Goal: Task Accomplishment & Management: Use online tool/utility

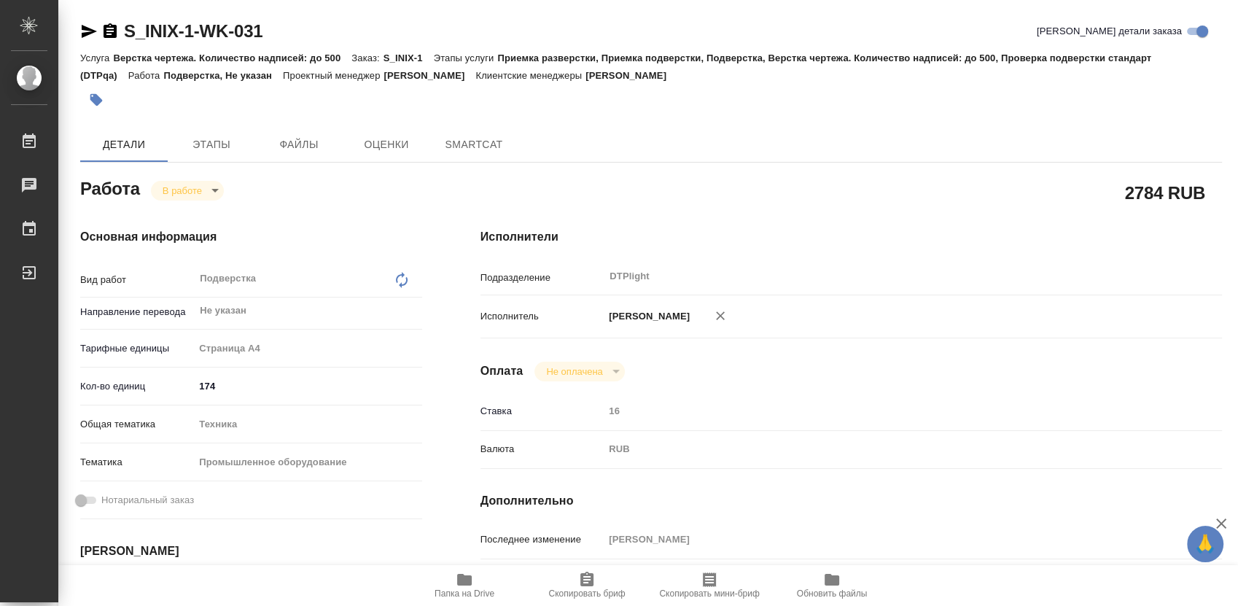
type textarea "x"
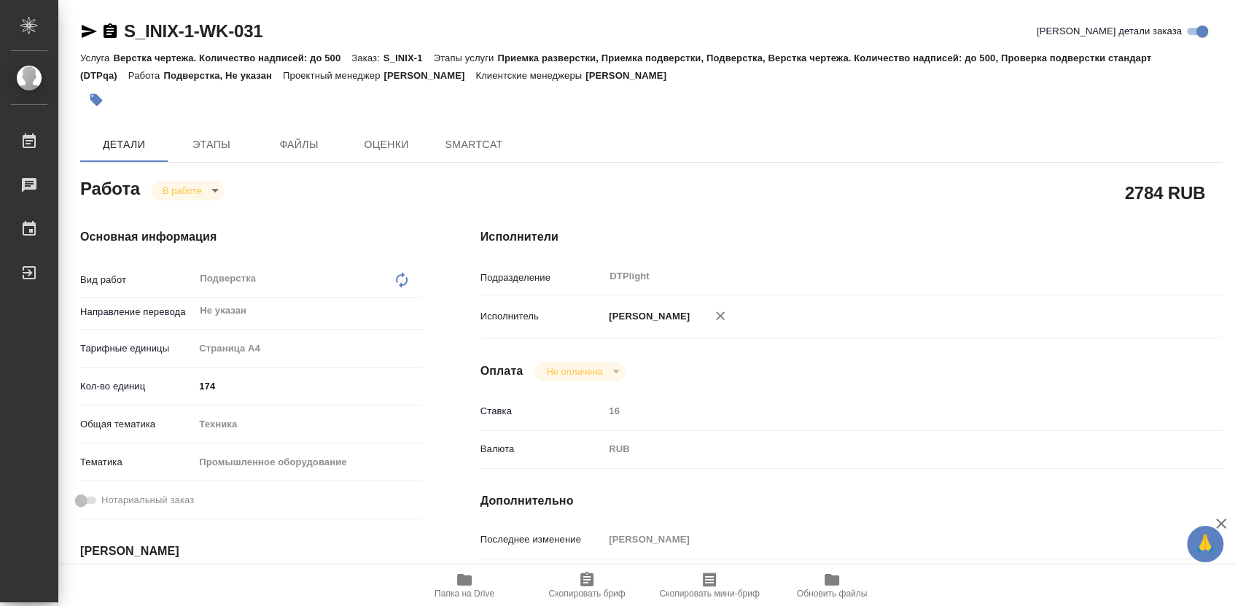
type textarea "x"
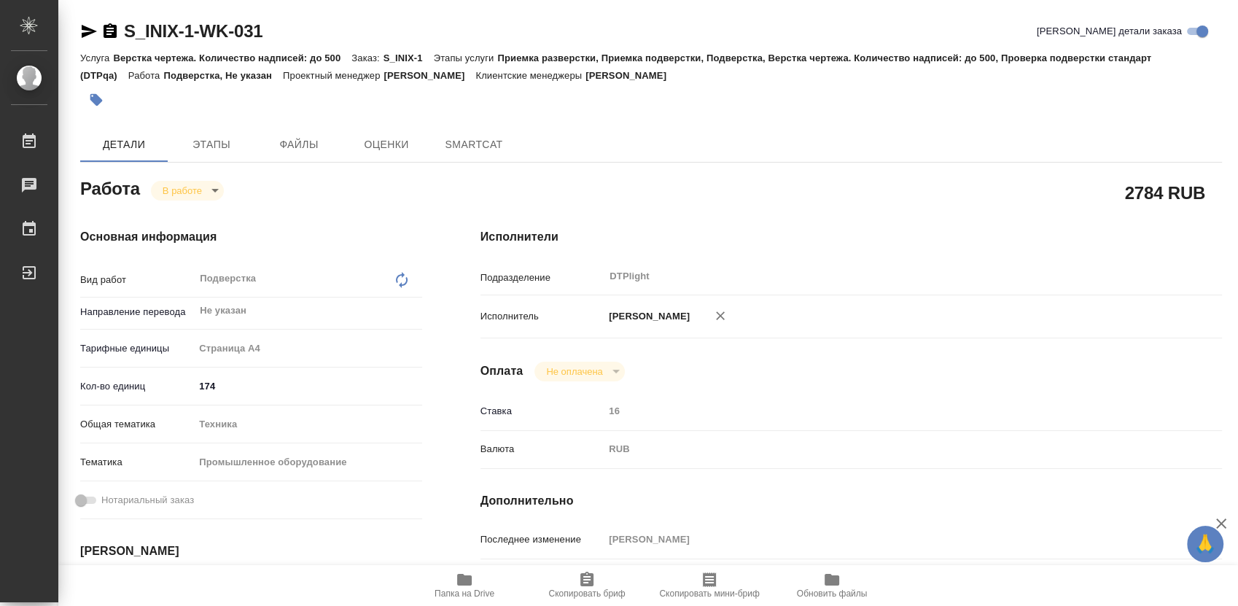
type textarea "x"
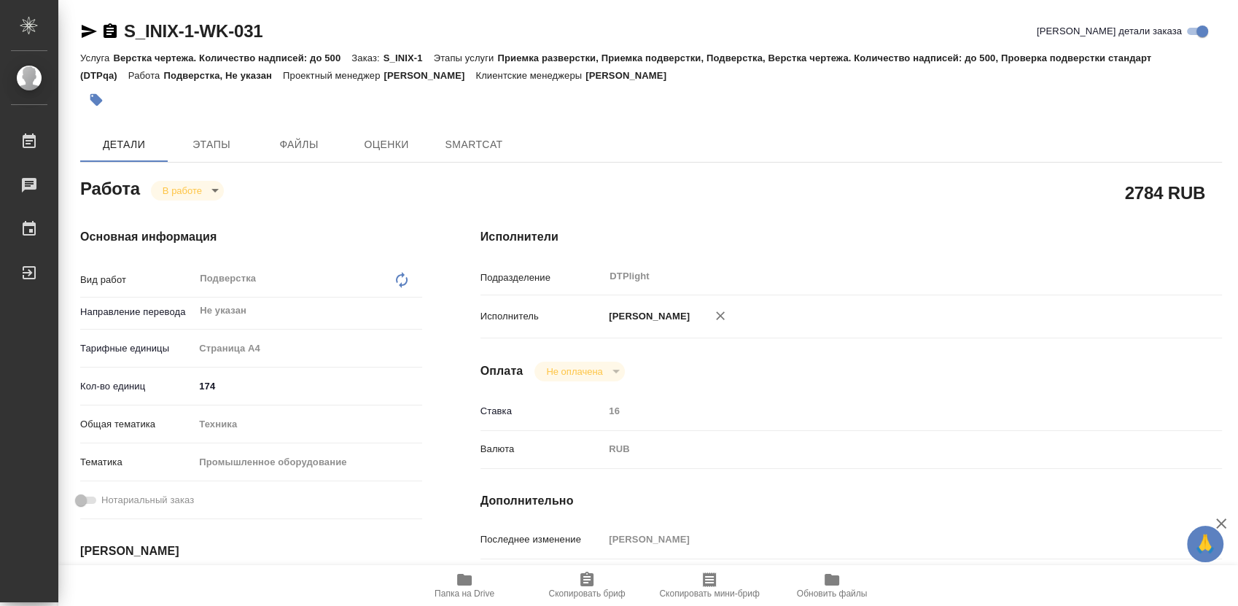
type textarea "x"
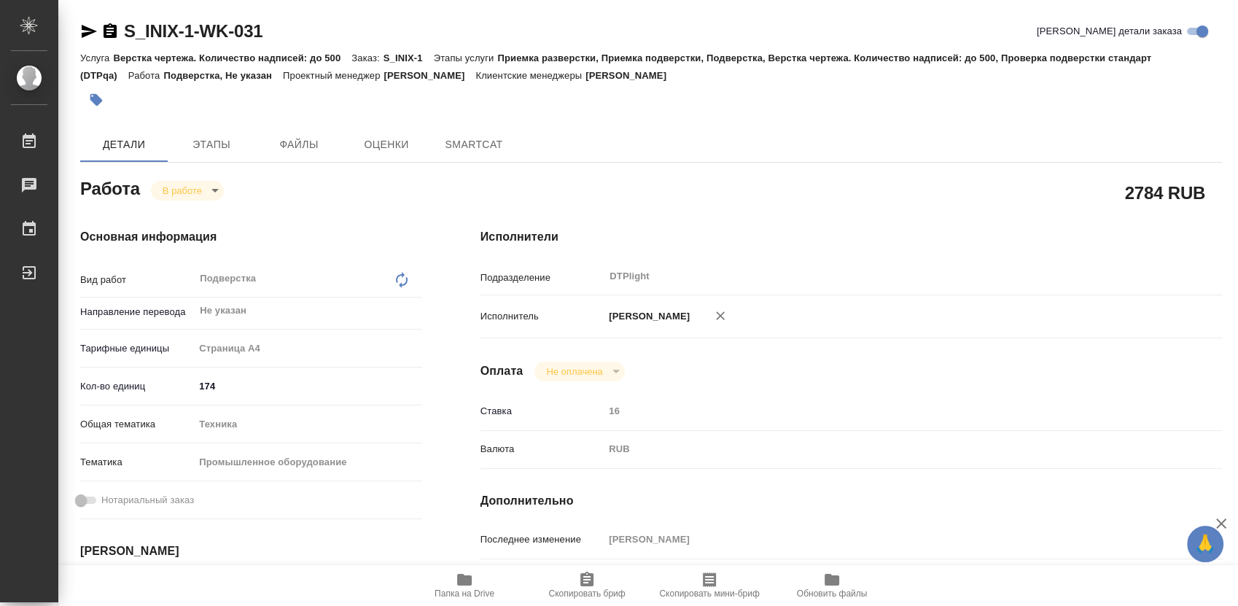
type textarea "x"
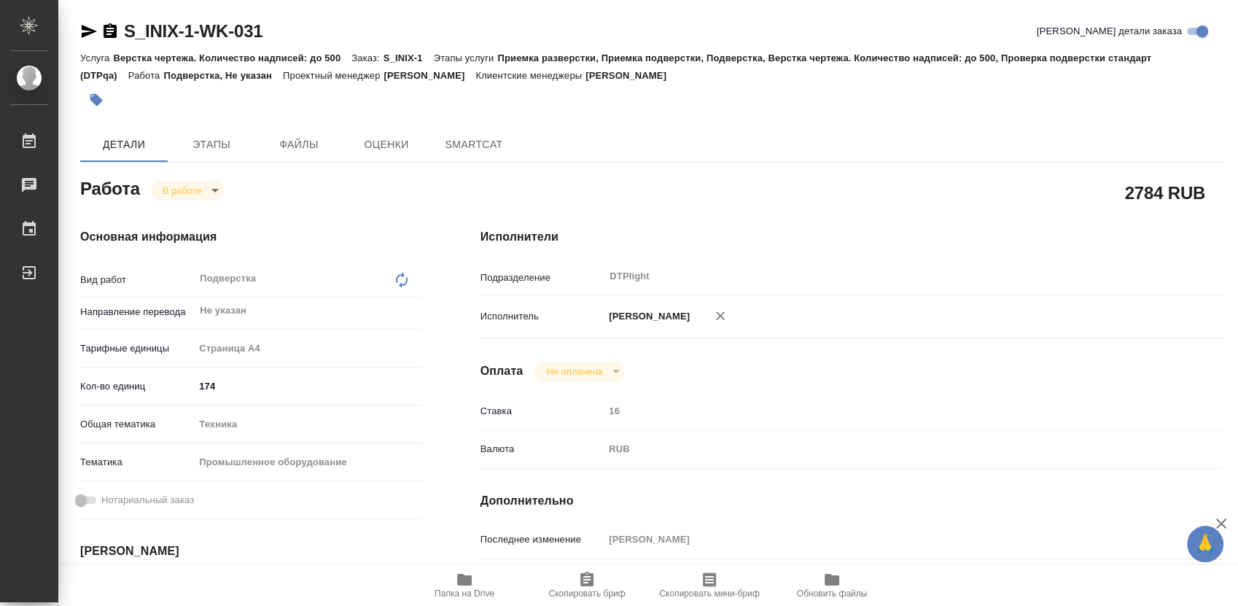
type textarea "x"
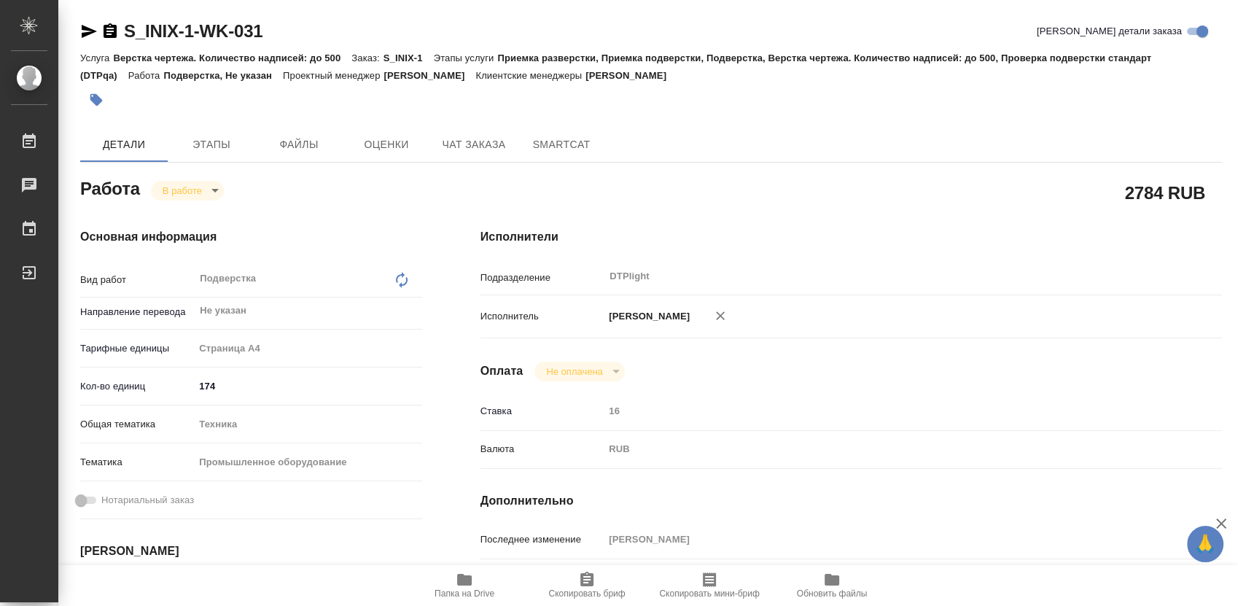
type textarea "x"
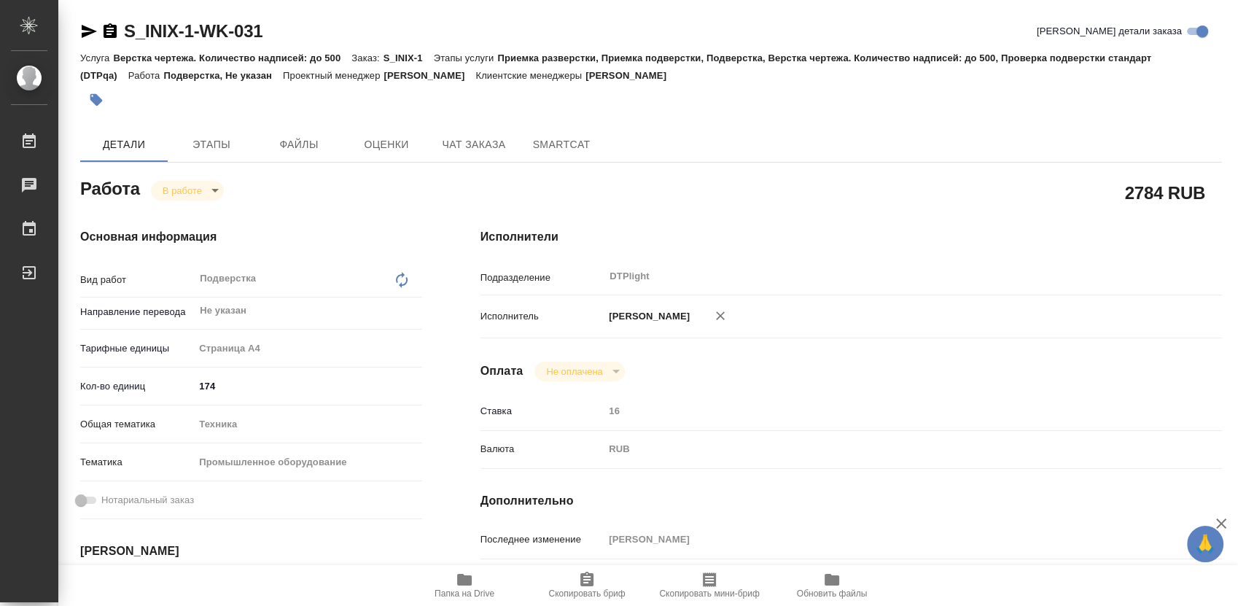
type textarea "x"
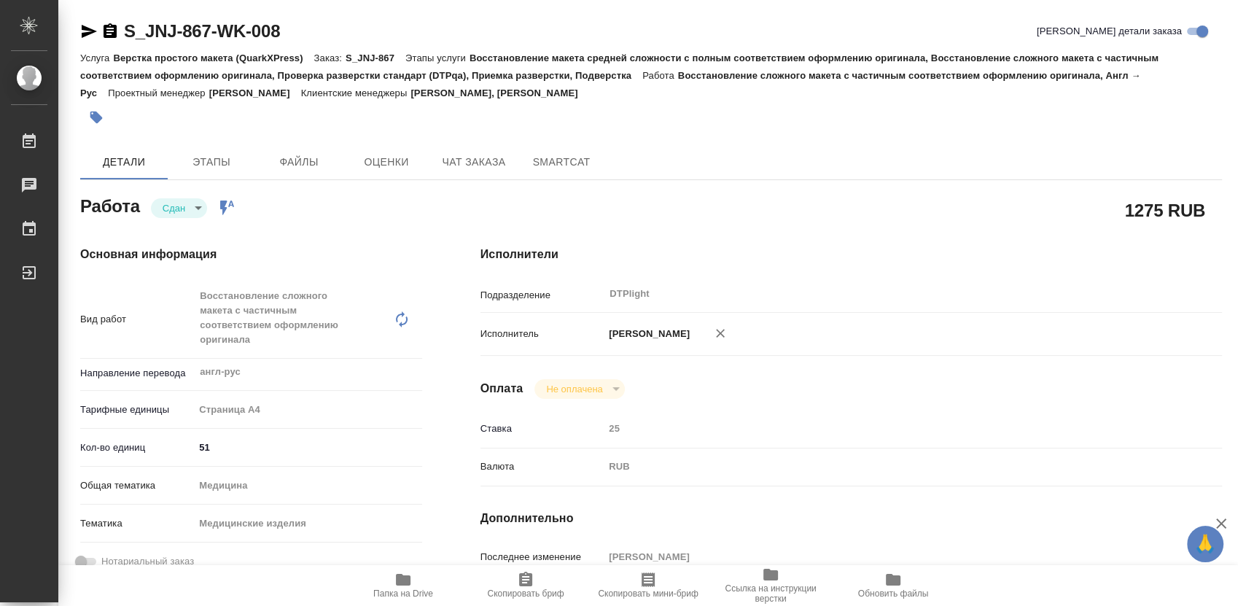
type textarea "x"
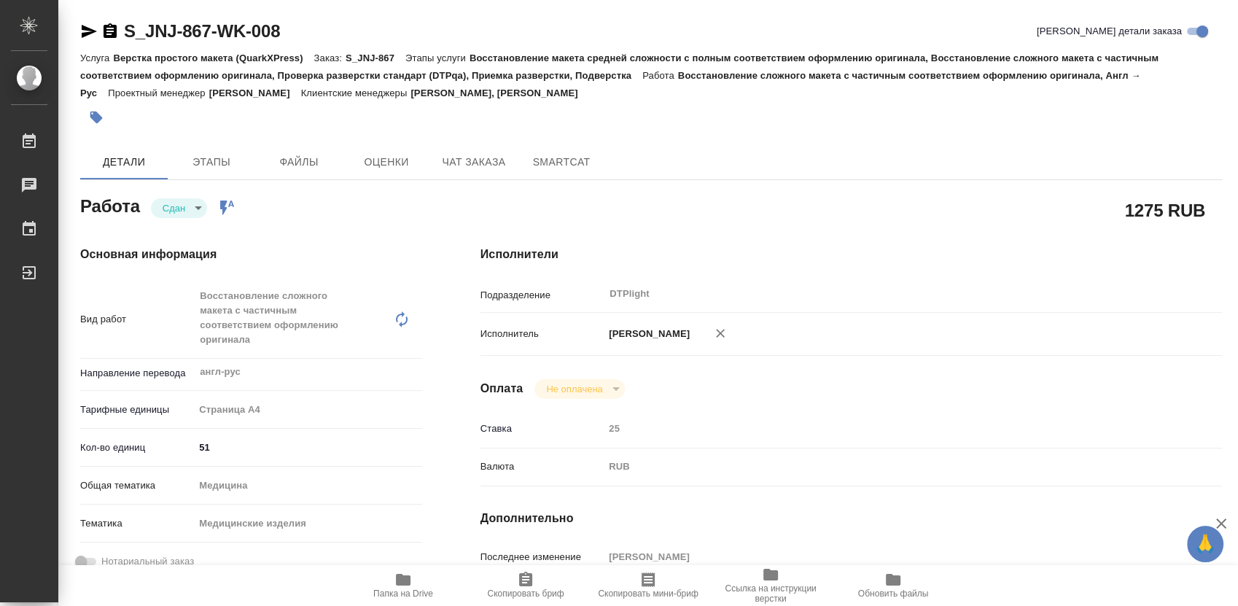
type textarea "x"
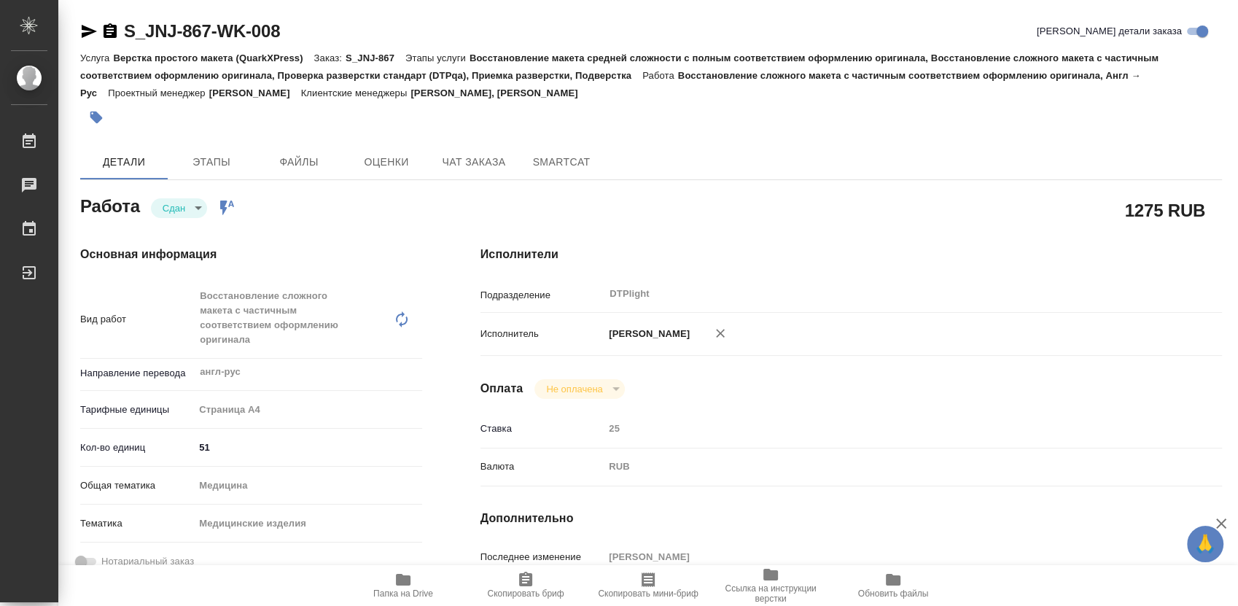
type textarea "x"
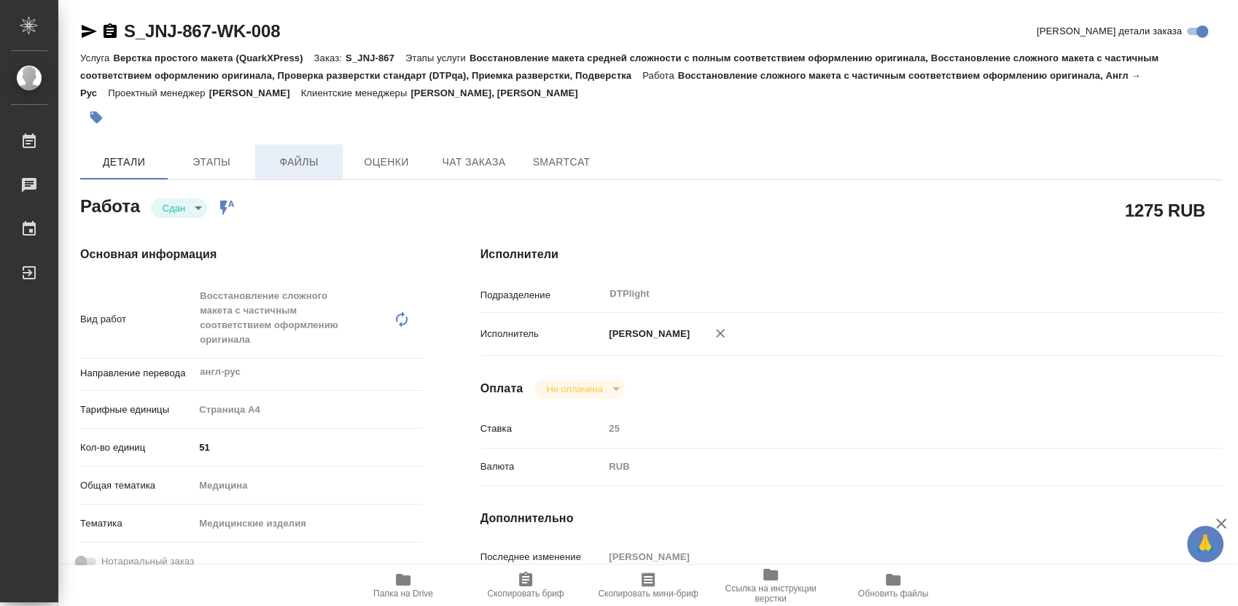
type textarea "x"
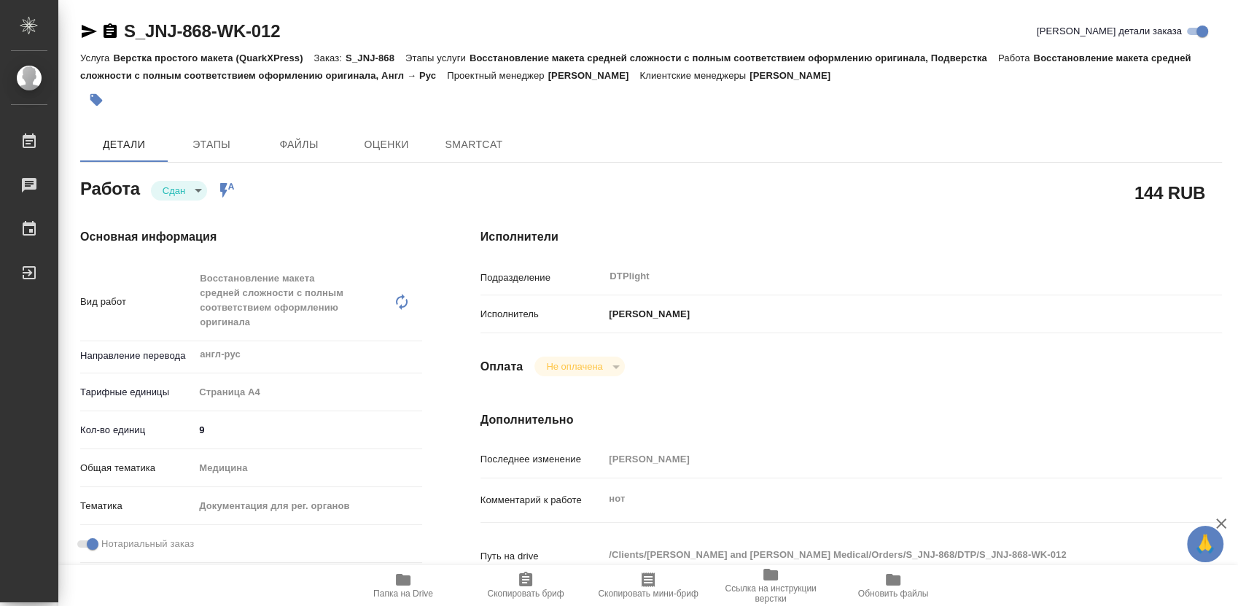
type textarea "x"
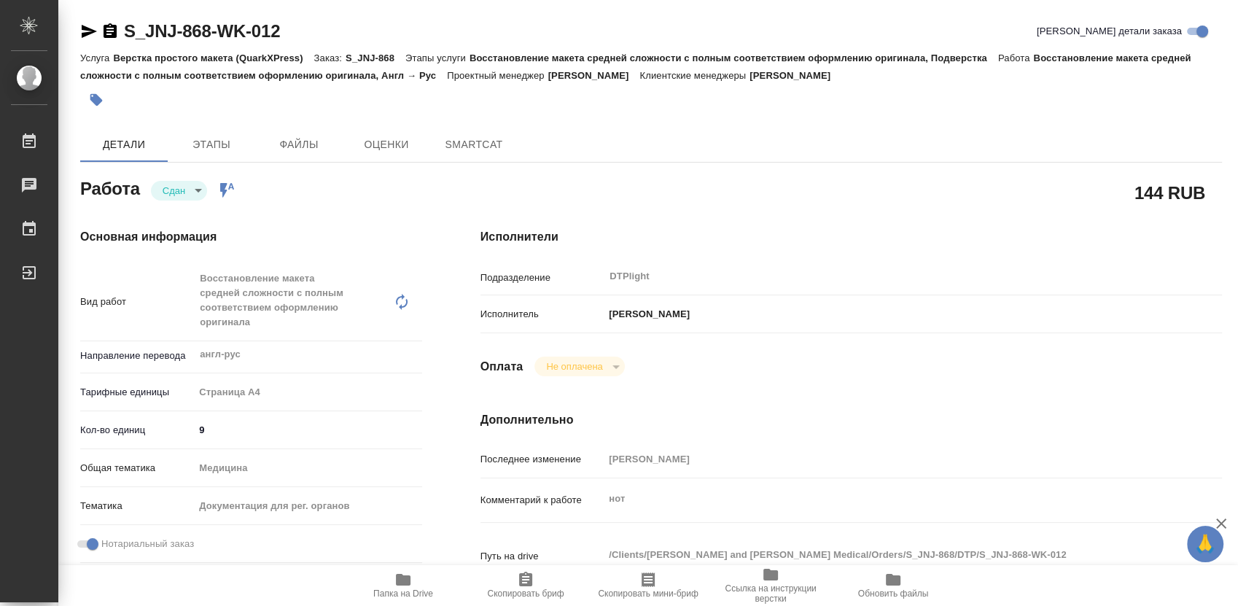
type textarea "x"
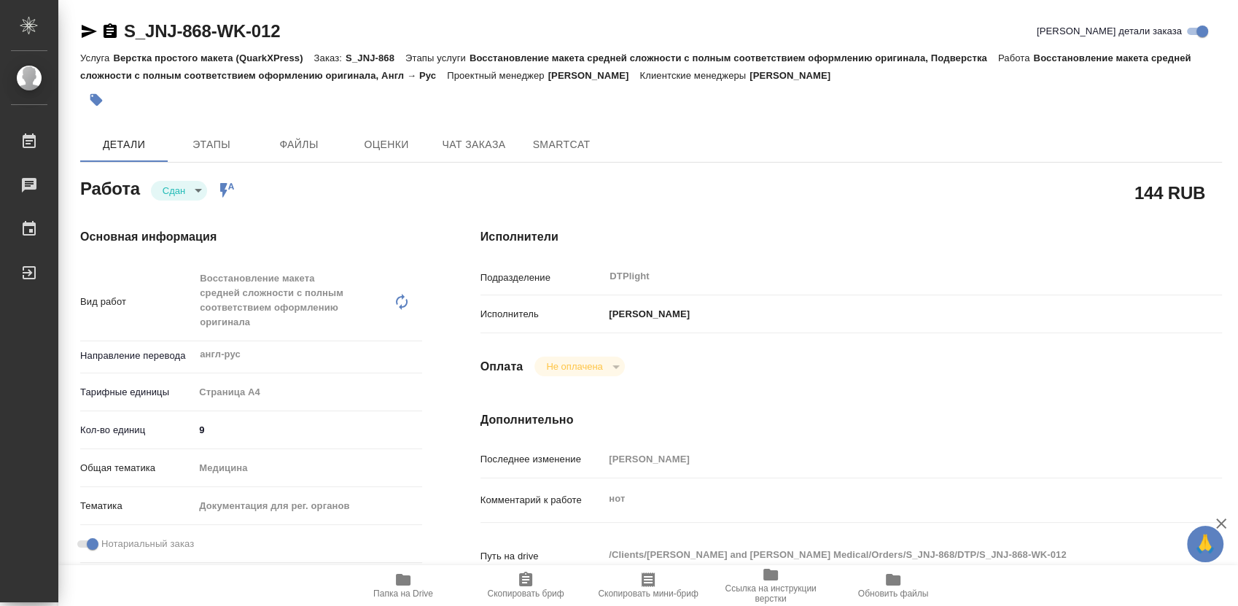
type textarea "x"
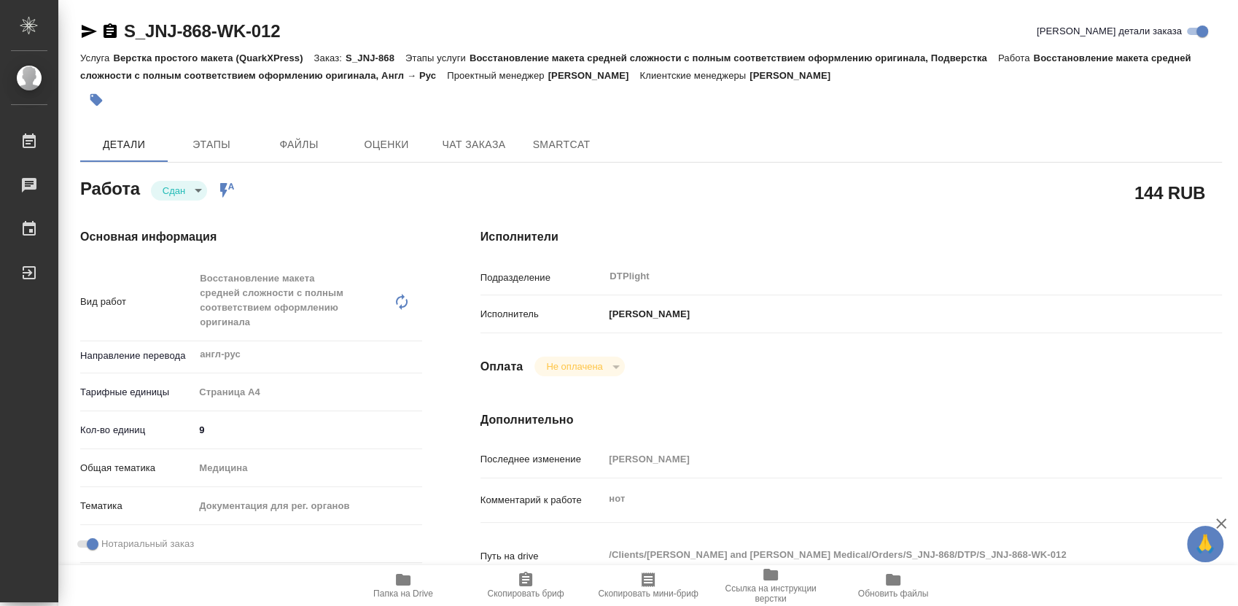
type textarea "x"
